Goal: Find specific page/section

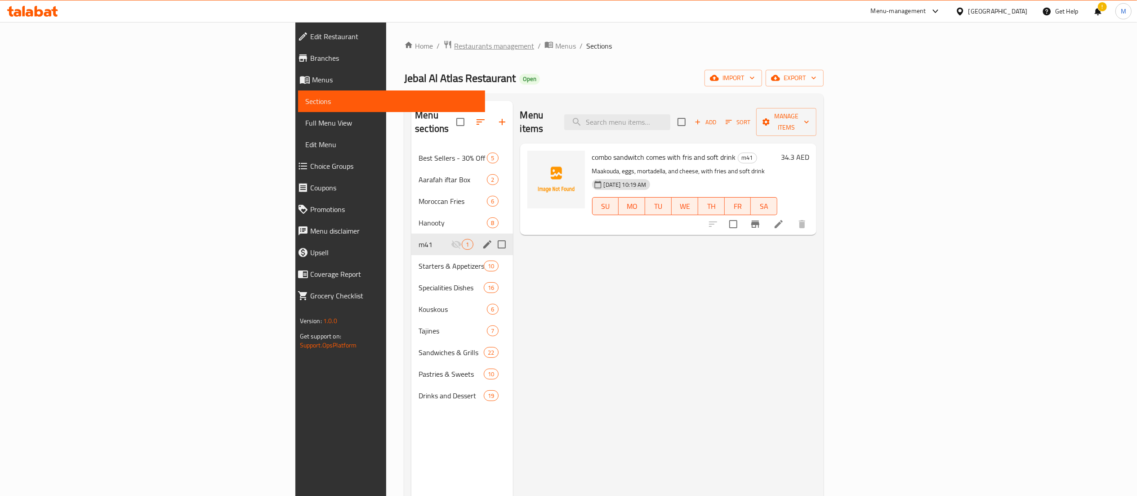
click at [454, 42] on span "Restaurants management" at bounding box center [494, 45] width 80 height 11
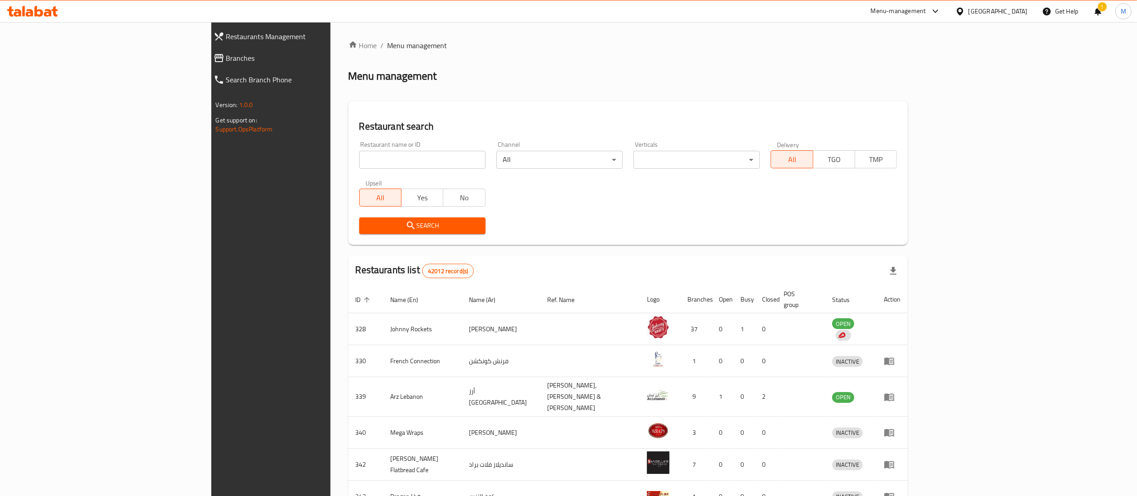
click at [359, 156] on input "search" at bounding box center [422, 160] width 126 height 18
type input "chicken house"
click button "Search" at bounding box center [422, 225] width 126 height 17
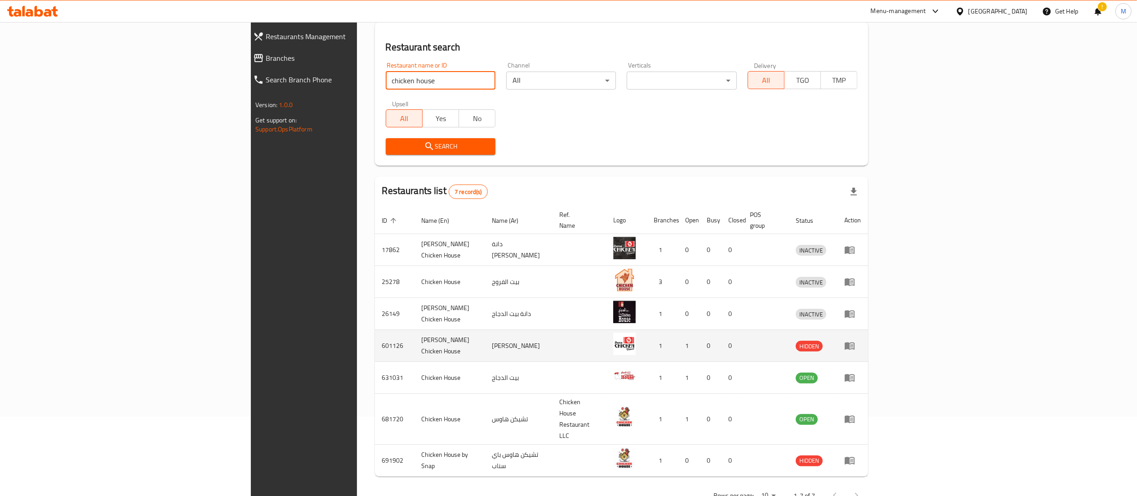
scroll to position [80, 0]
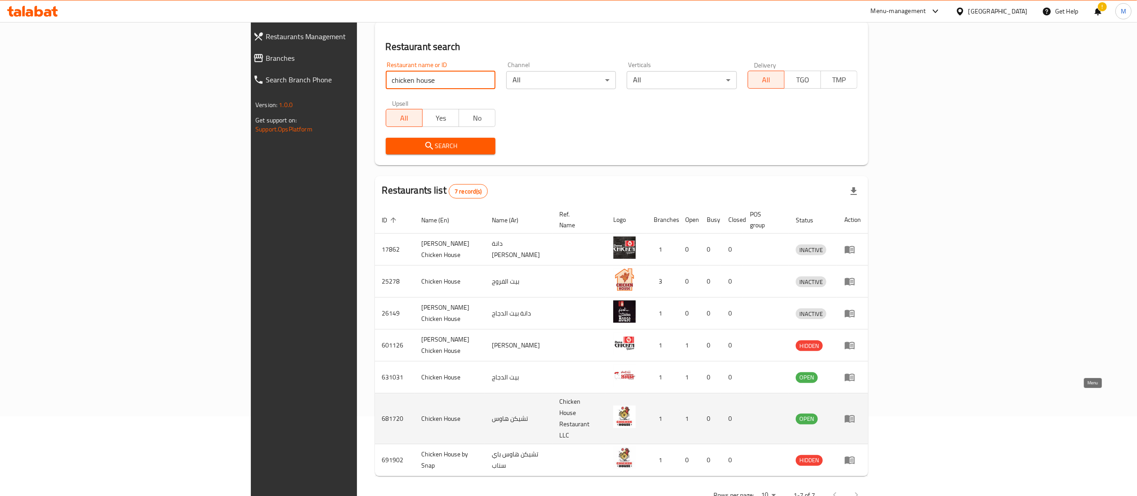
click at [855, 415] on icon "enhanced table" at bounding box center [850, 419] width 10 height 8
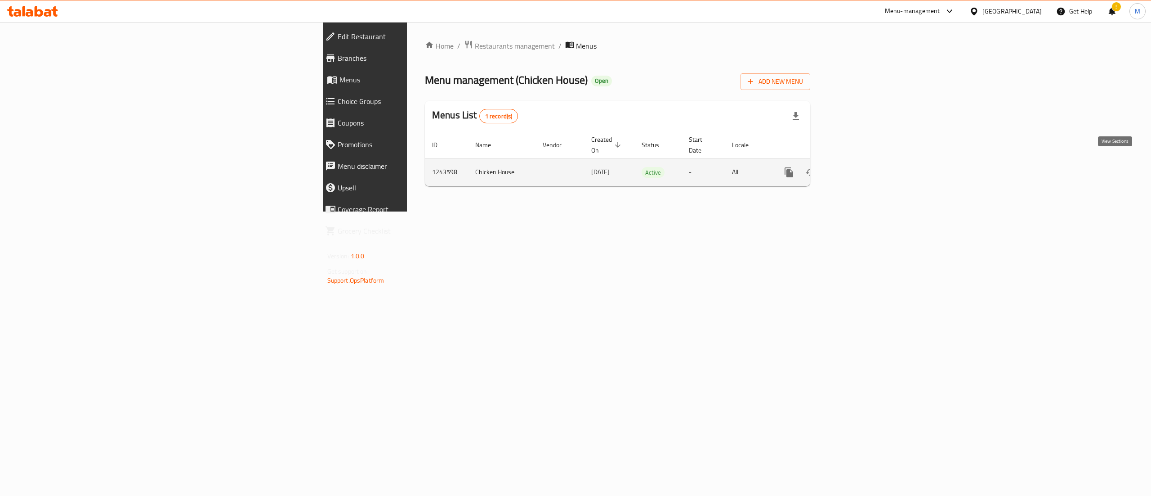
click at [859, 167] on icon "enhanced table" at bounding box center [854, 172] width 11 height 11
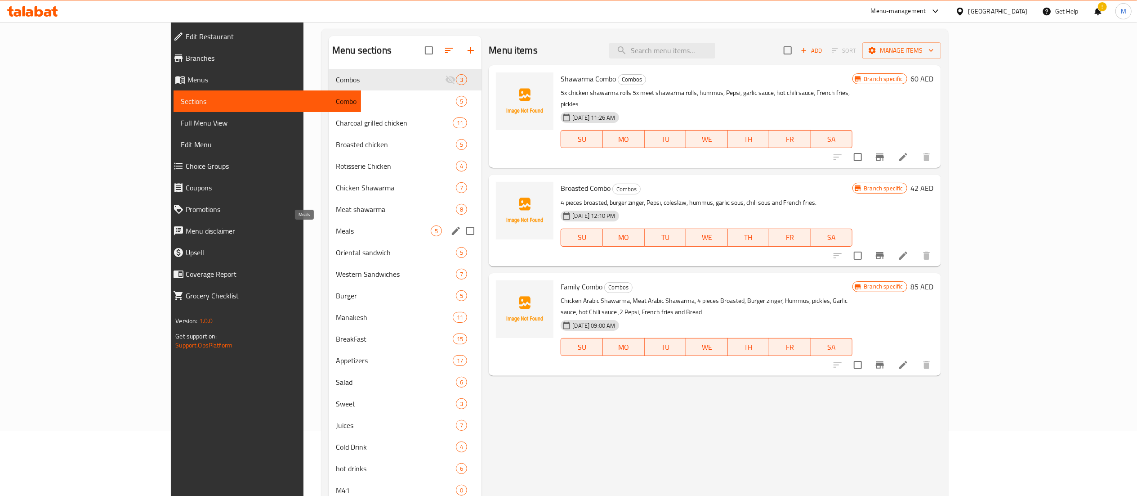
scroll to position [126, 0]
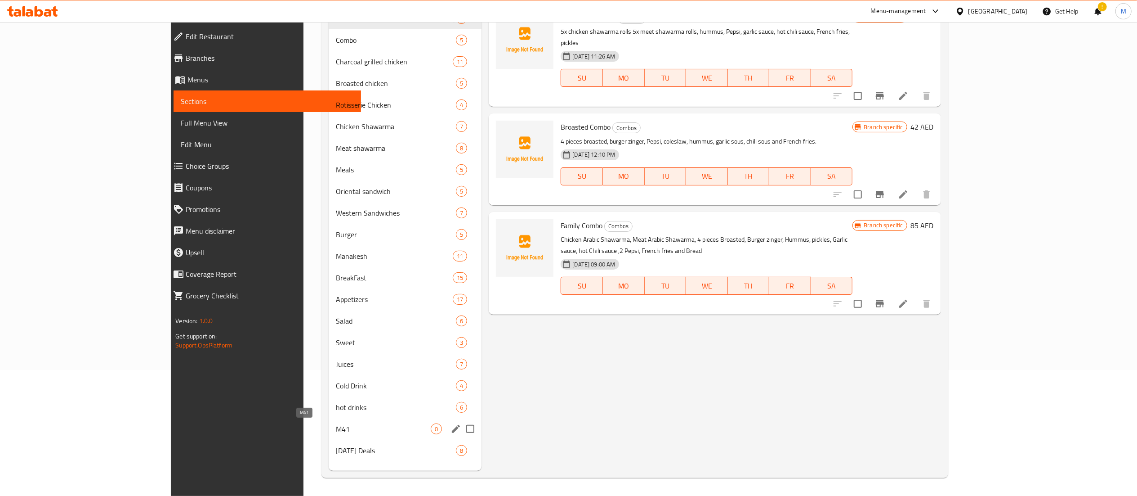
click at [358, 426] on span "M41" at bounding box center [383, 428] width 95 height 11
